Goal: Find specific page/section: Find specific page/section

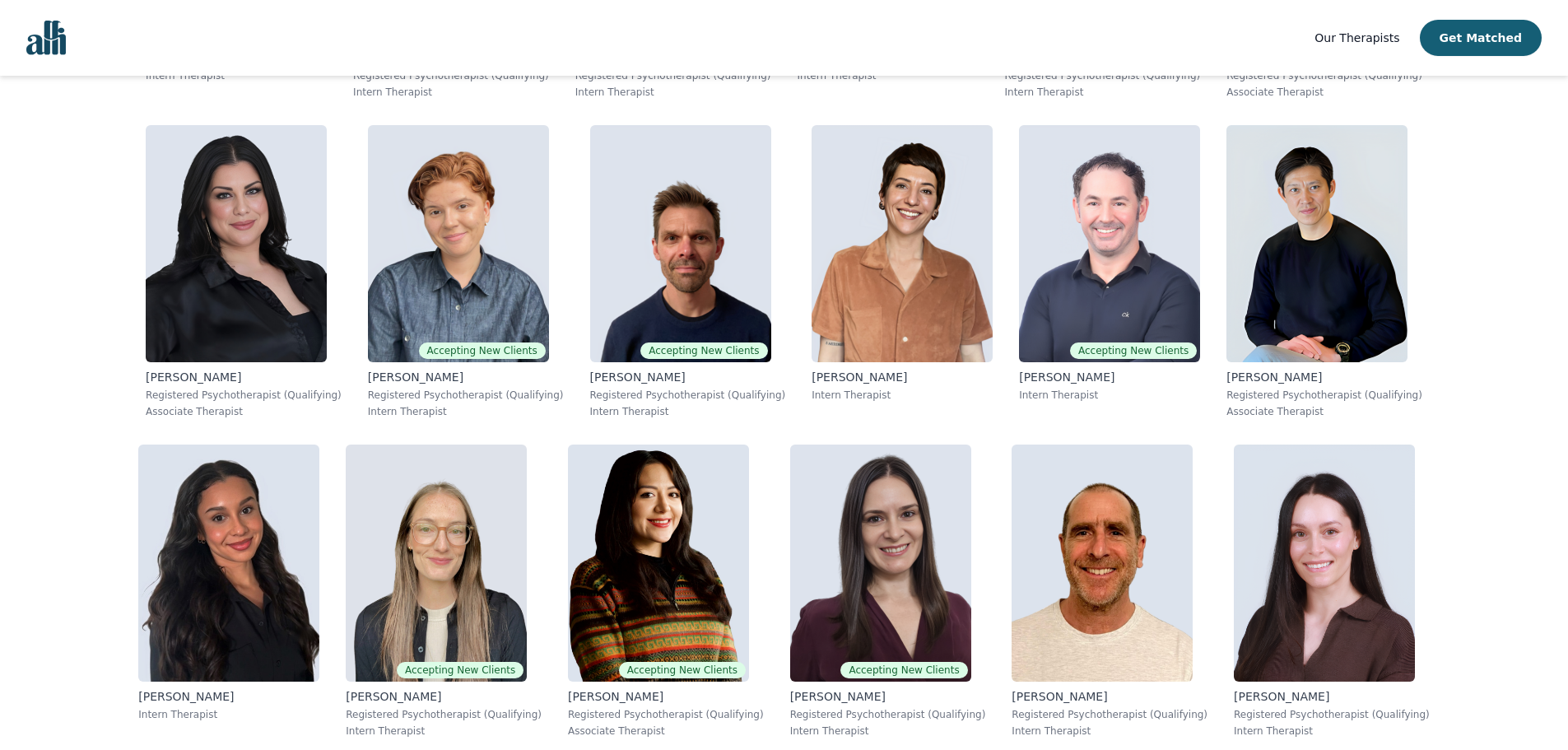
scroll to position [2494, 0]
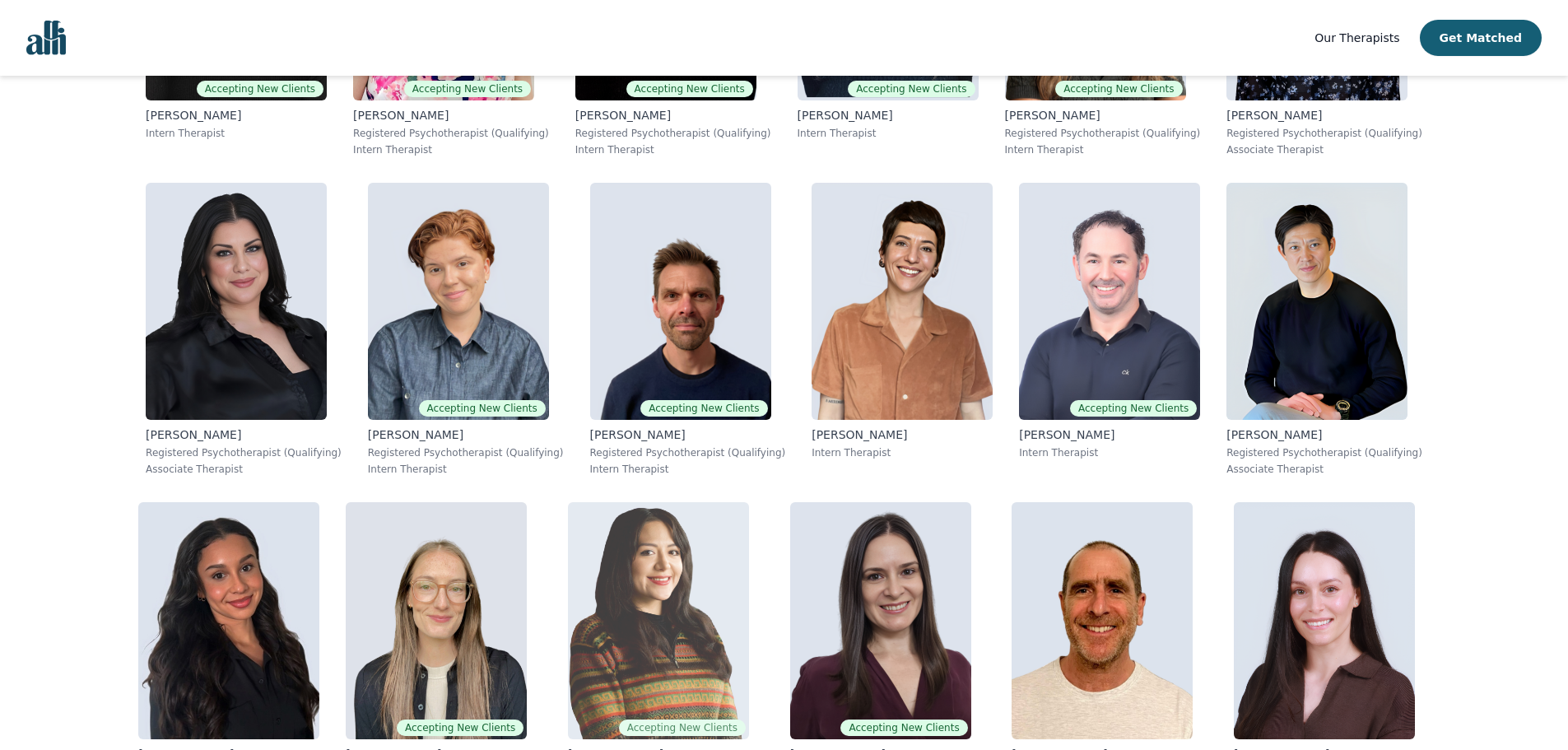
click at [568, 502] on img at bounding box center [659, 621] width 181 height 237
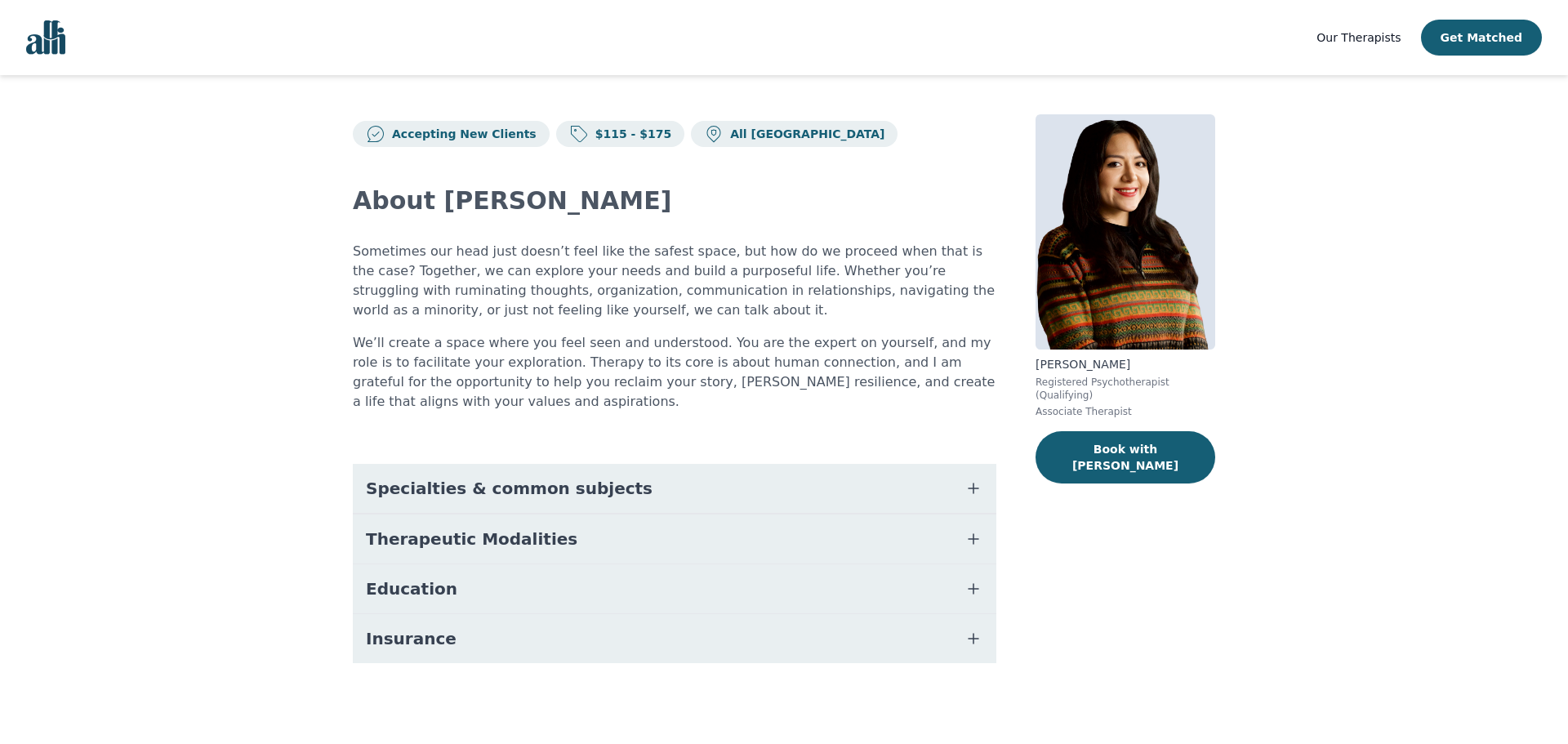
click at [969, 479] on icon "button" at bounding box center [973, 488] width 19 height 19
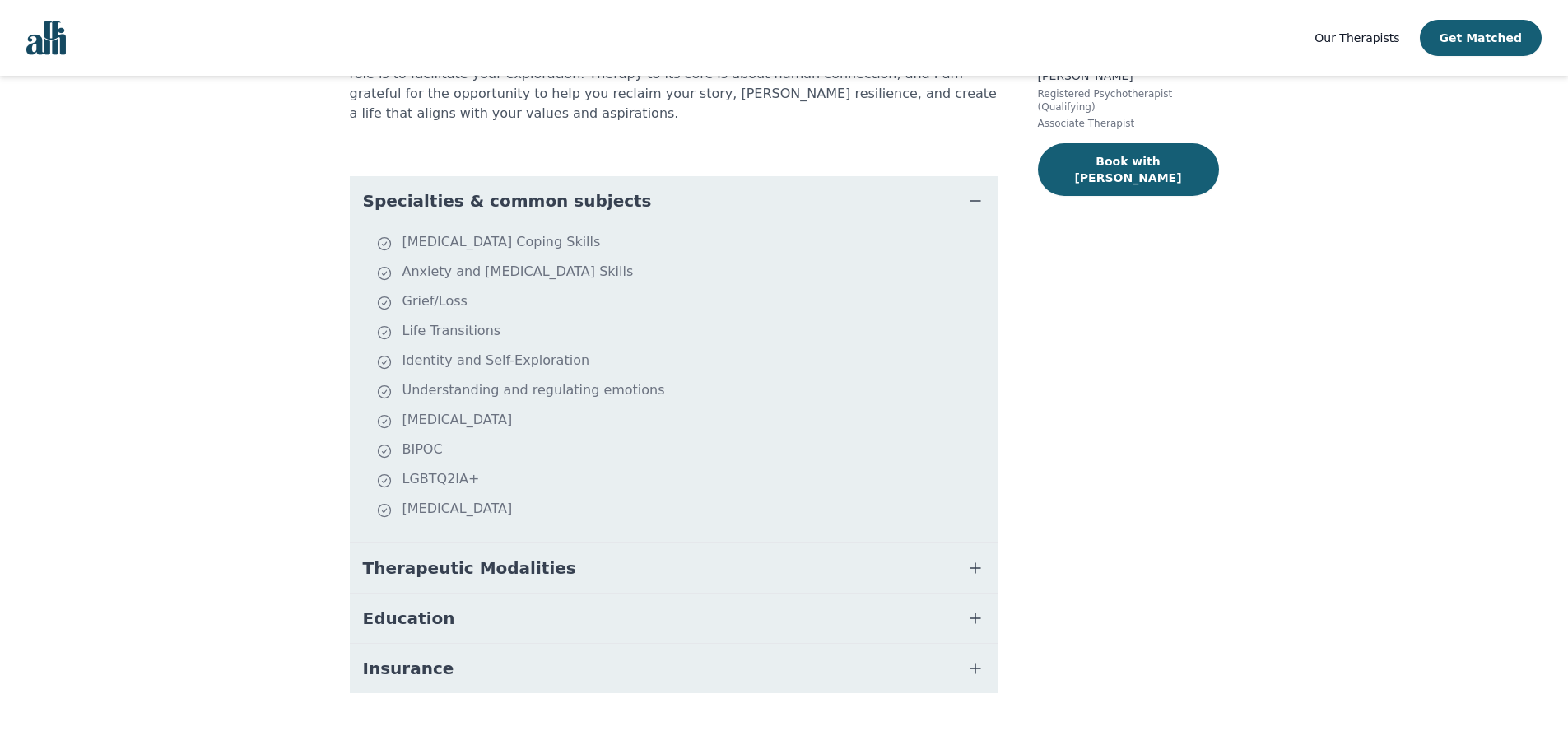
scroll to position [294, 0]
click at [967, 556] on icon "button" at bounding box center [975, 565] width 19 height 19
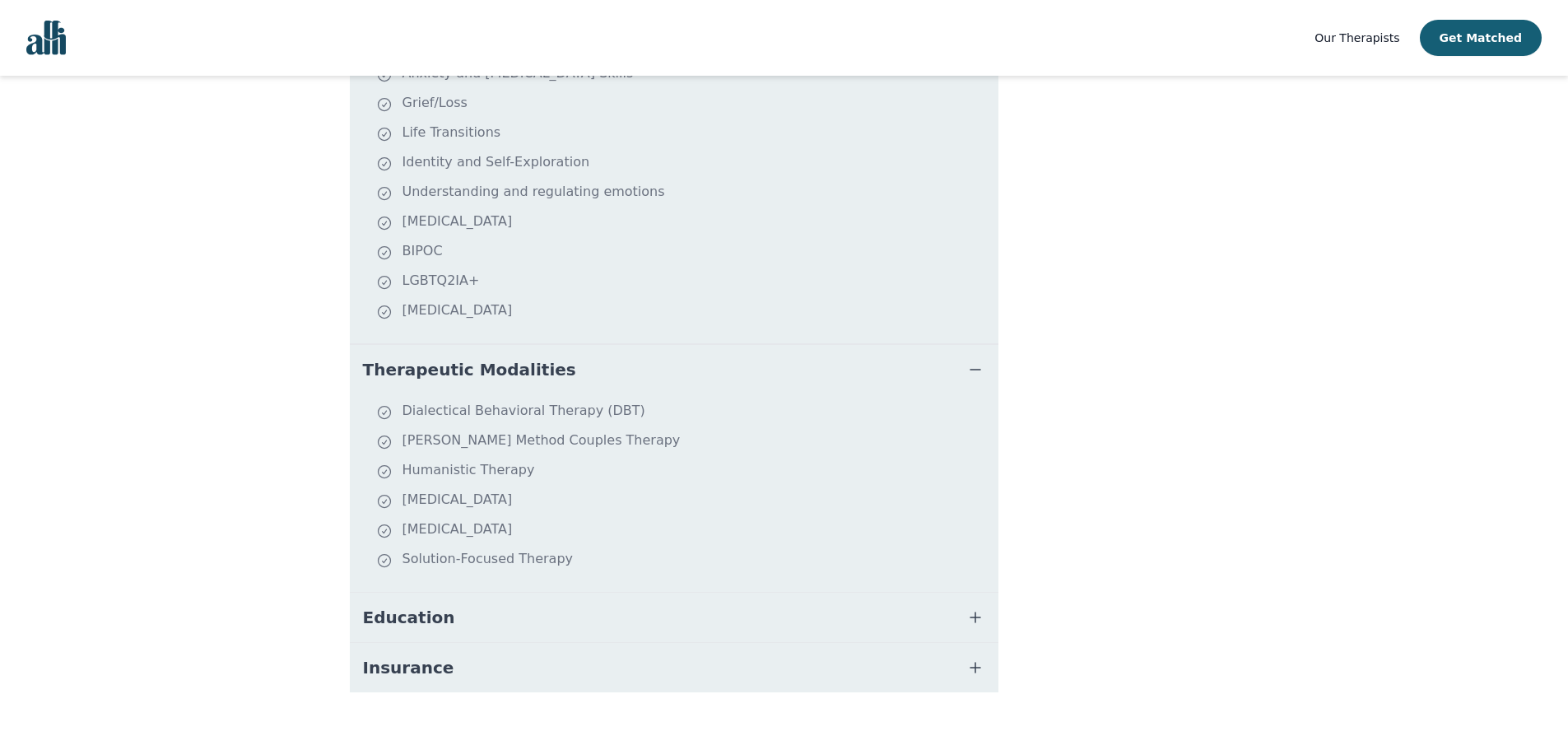
scroll to position [491, 0]
click at [972, 606] on icon "button" at bounding box center [975, 615] width 19 height 19
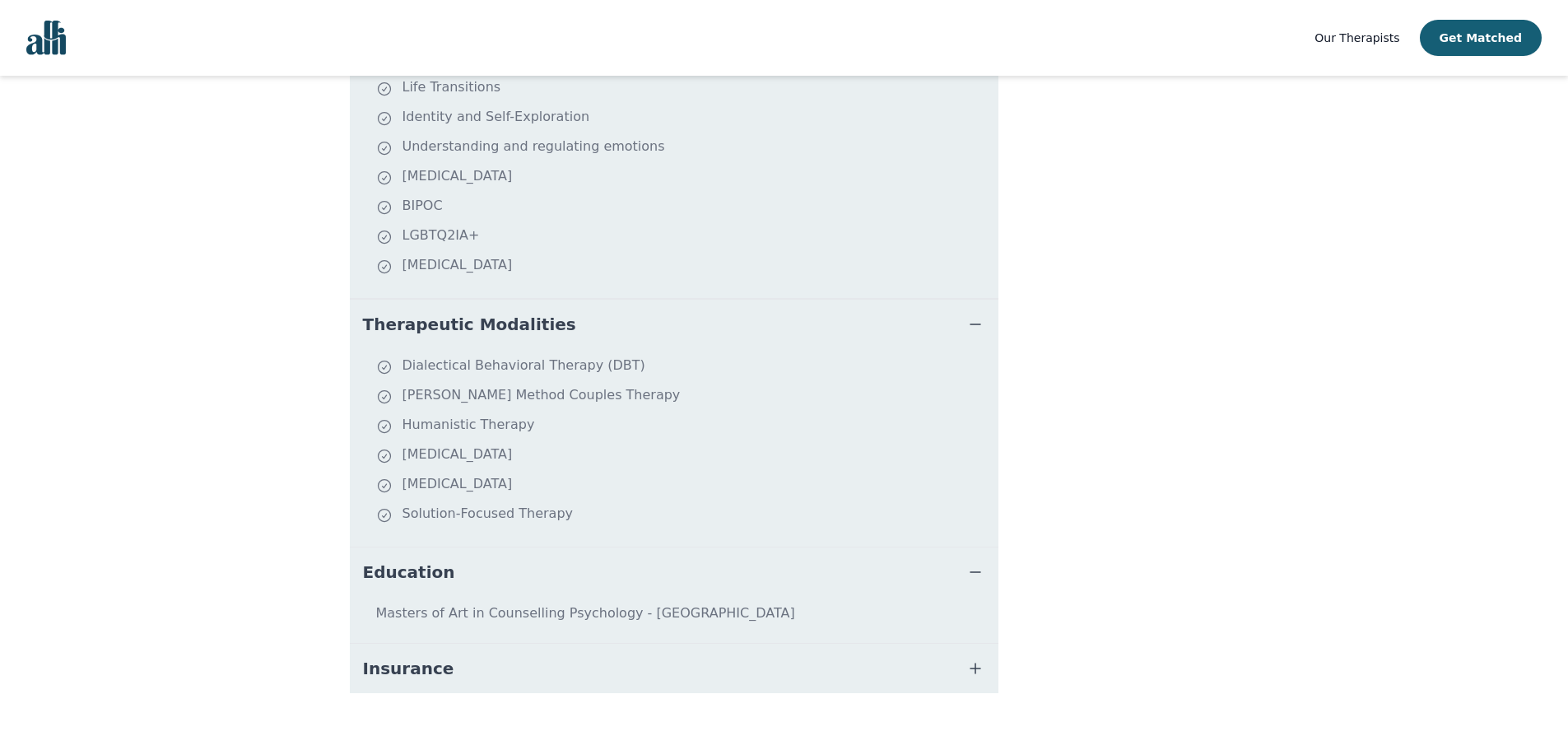
scroll to position [537, 0]
click at [976, 661] on icon "button" at bounding box center [975, 666] width 10 height 10
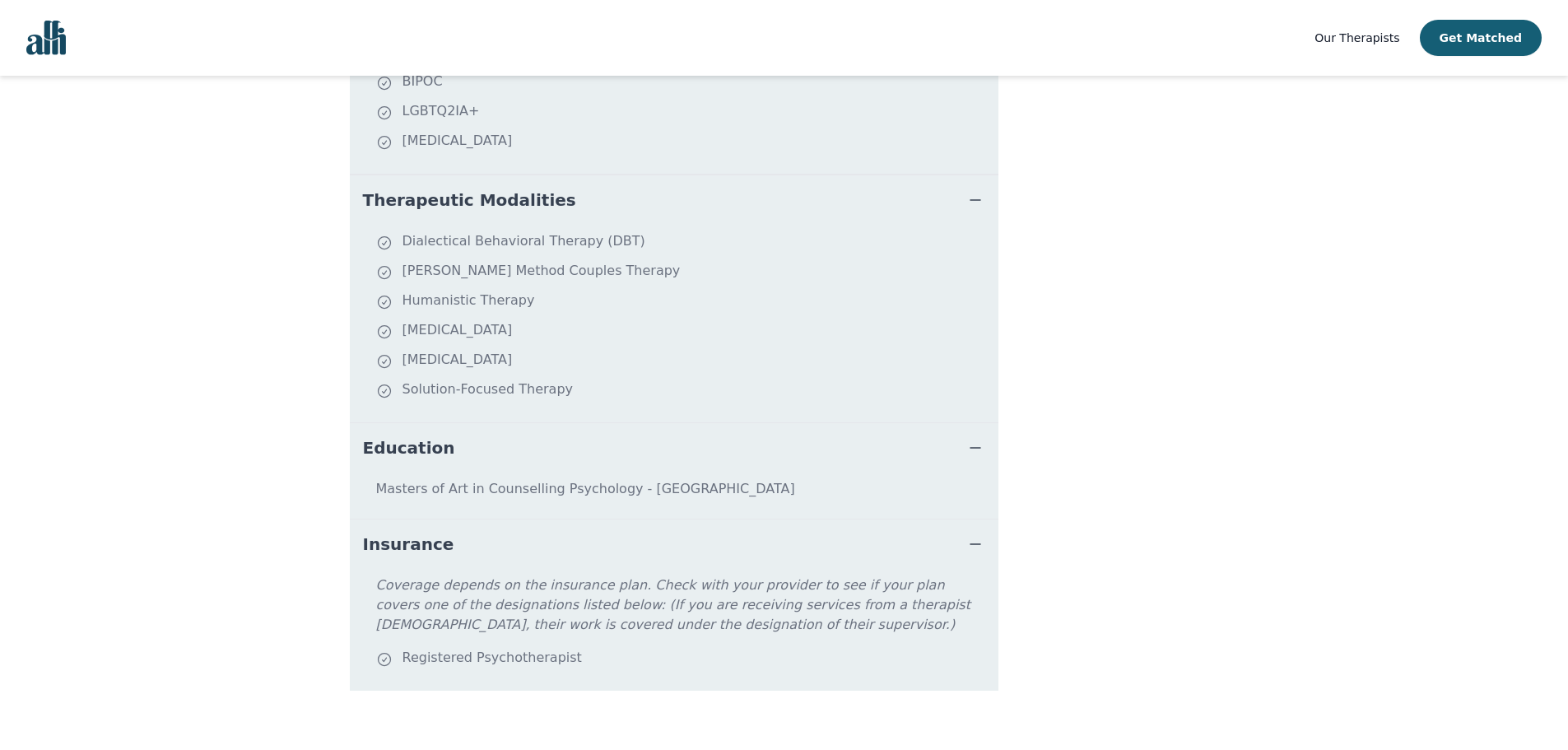
click at [976, 535] on icon "button" at bounding box center [975, 544] width 19 height 19
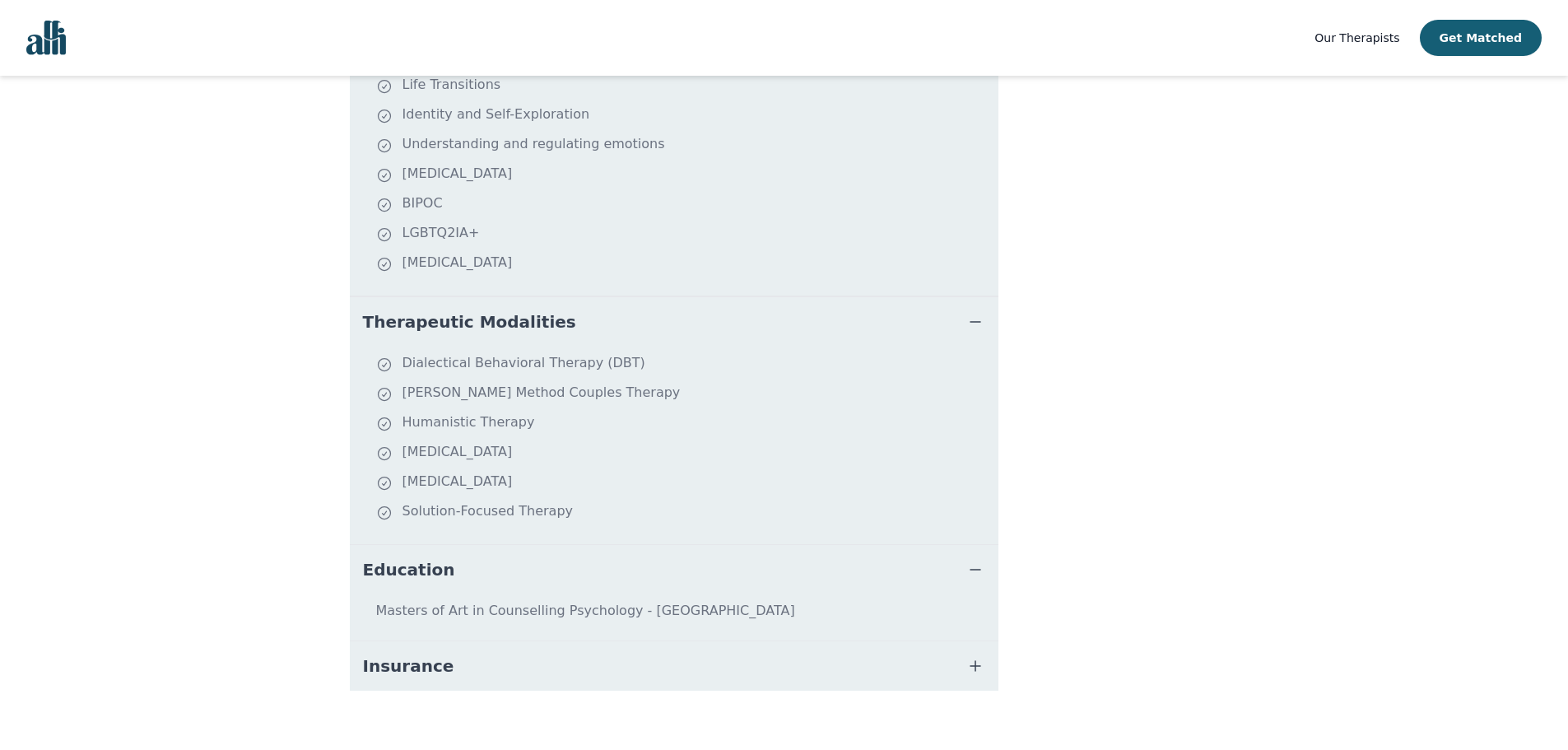
click at [973, 559] on icon "button" at bounding box center [975, 569] width 19 height 19
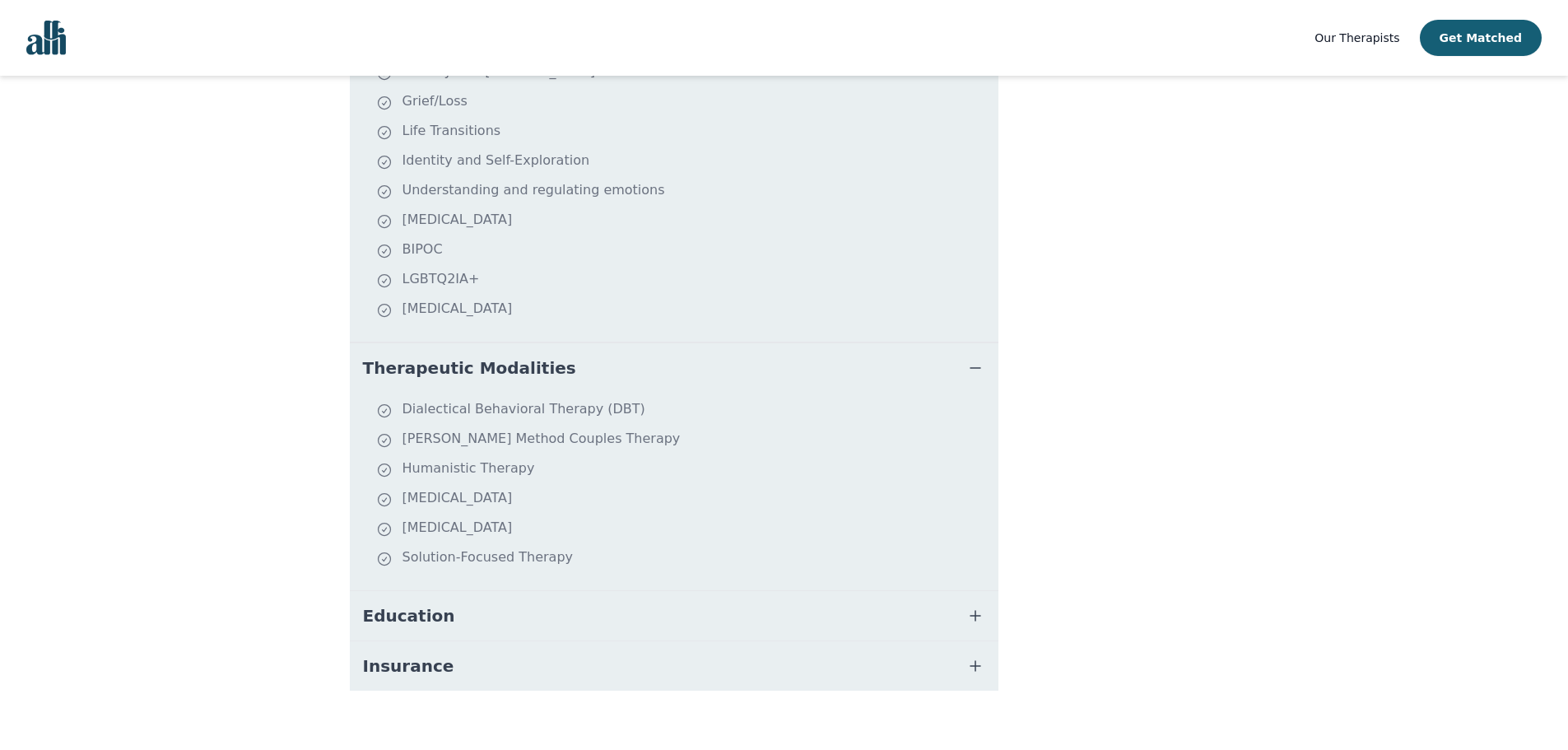
click at [979, 358] on icon "button" at bounding box center [975, 367] width 19 height 19
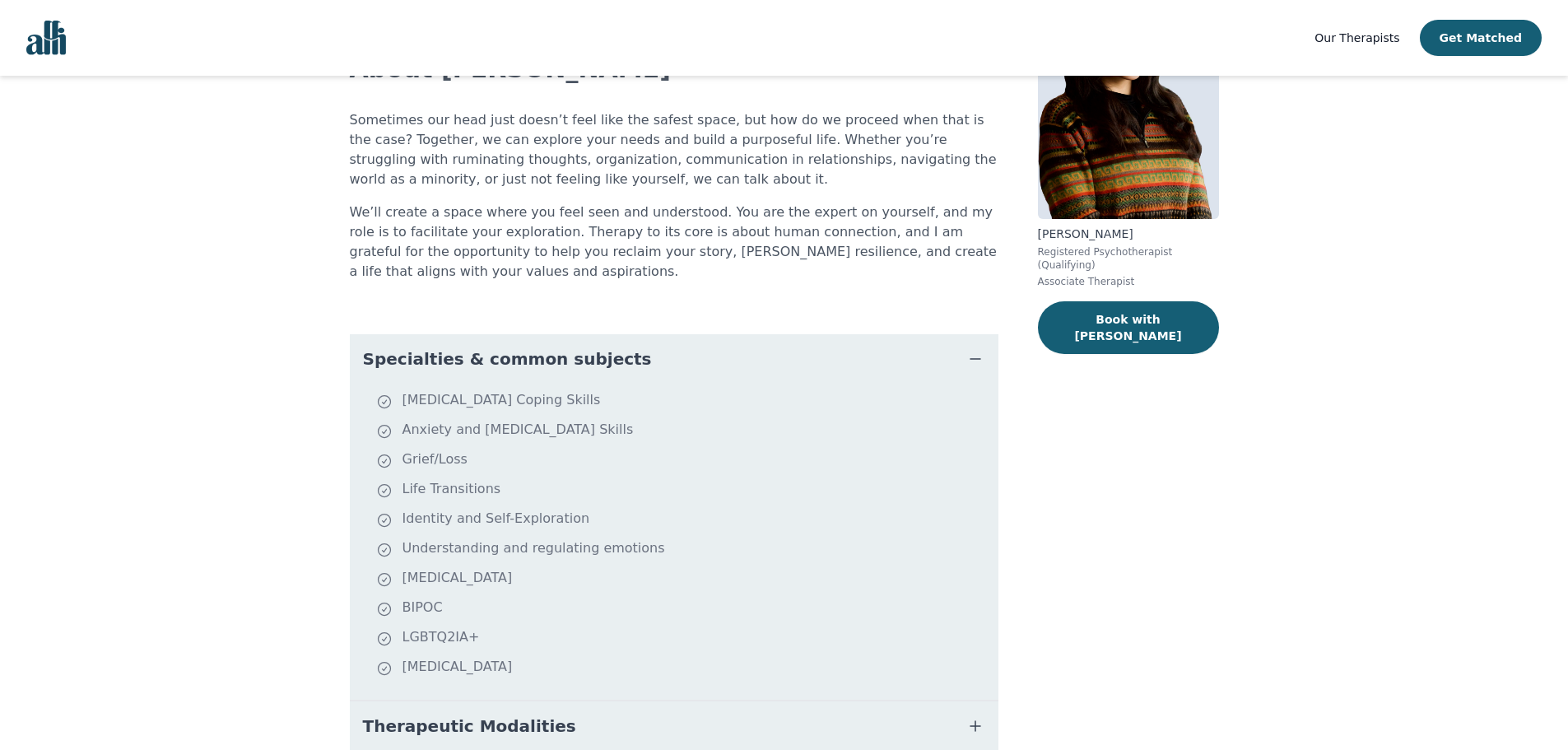
scroll to position [129, 0]
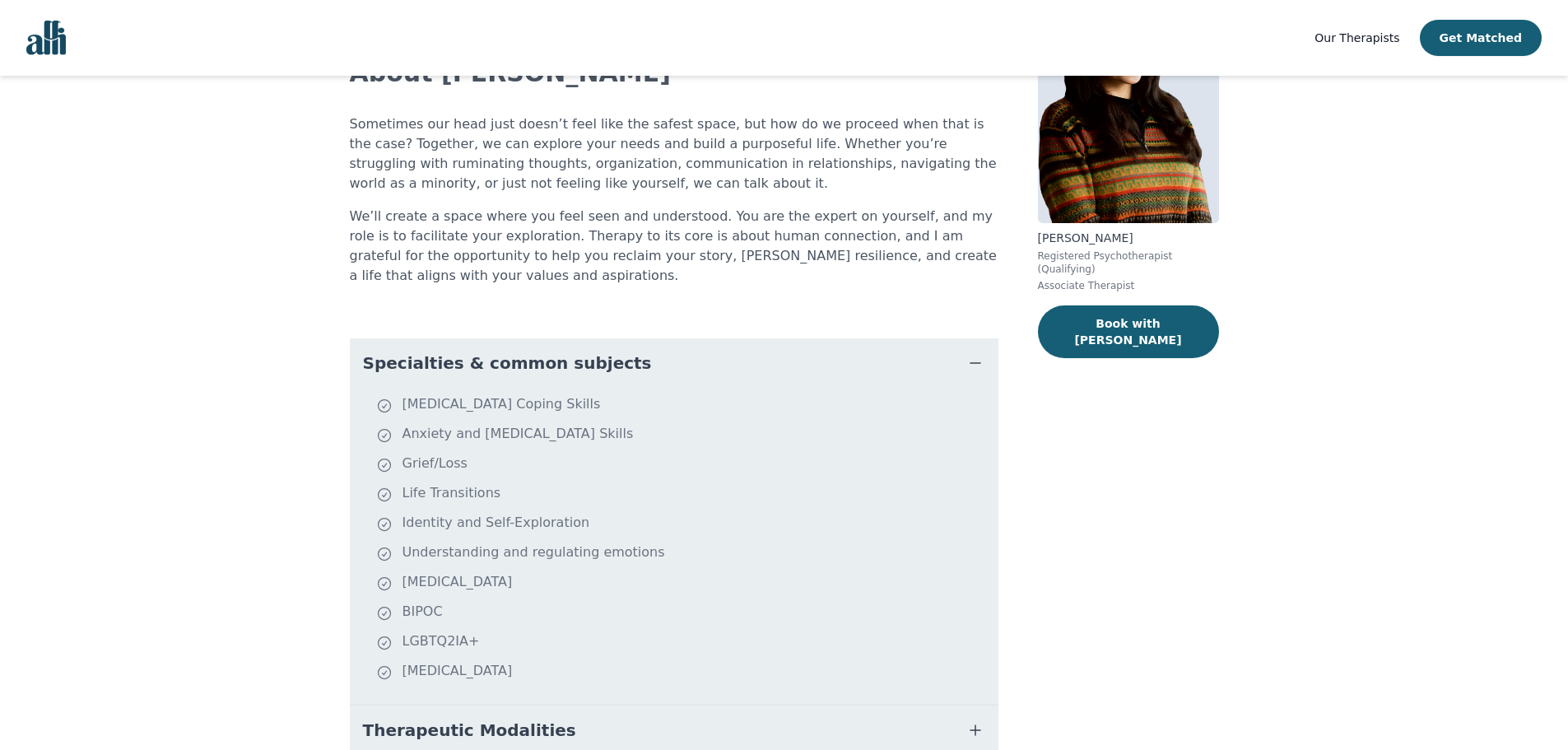
click at [969, 353] on icon "button" at bounding box center [975, 363] width 19 height 19
